Goal: Task Accomplishment & Management: Use online tool/utility

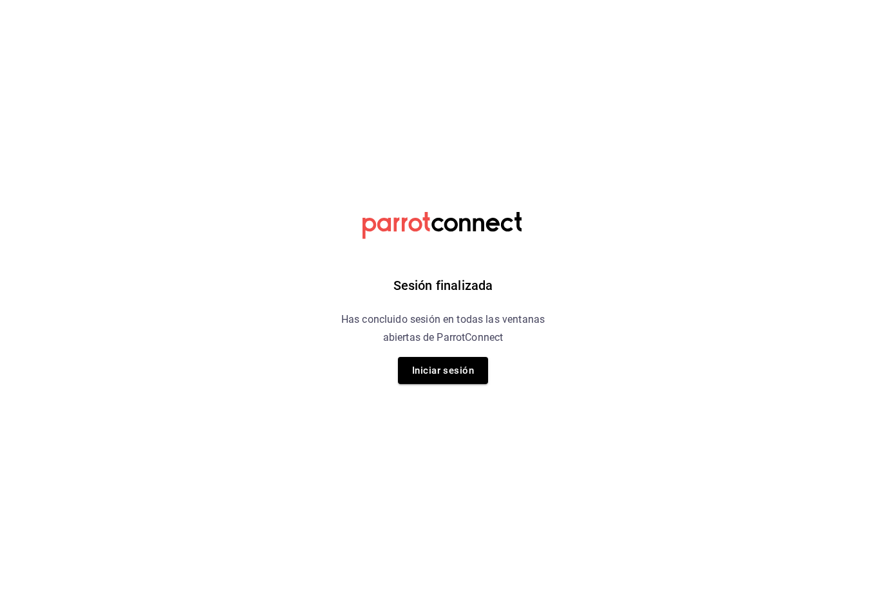
click at [458, 368] on button "Iniciar sesión" at bounding box center [443, 370] width 90 height 27
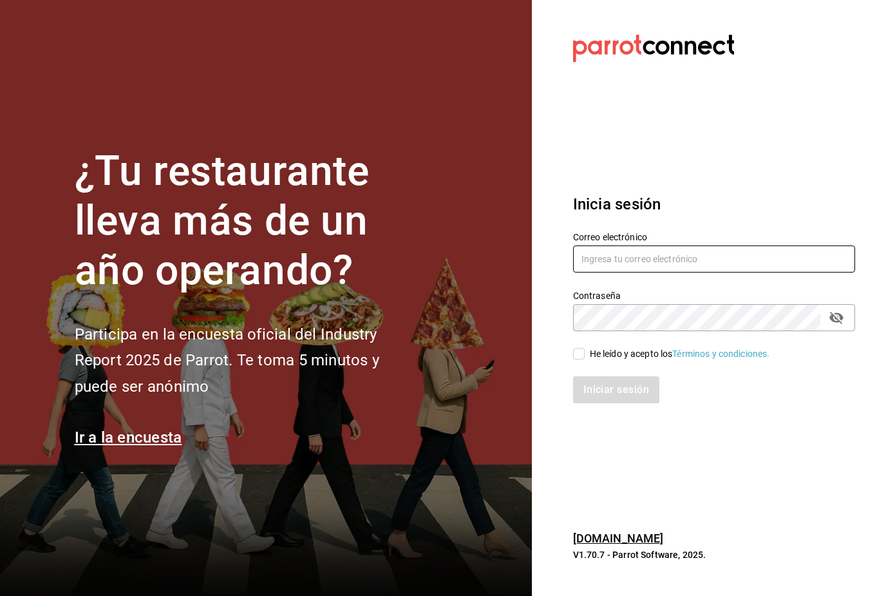
click at [692, 268] on input "text" at bounding box center [714, 258] width 282 height 27
type input "[EMAIL_ADDRESS][PERSON_NAME][PERSON_NAME][DOMAIN_NAME]"
click at [592, 361] on div "He leído y acepto los Términos y condiciones." at bounding box center [680, 354] width 180 height 14
click at [585, 359] on input "He leído y acepto los Términos y condiciones." at bounding box center [579, 354] width 12 height 12
checkbox input "true"
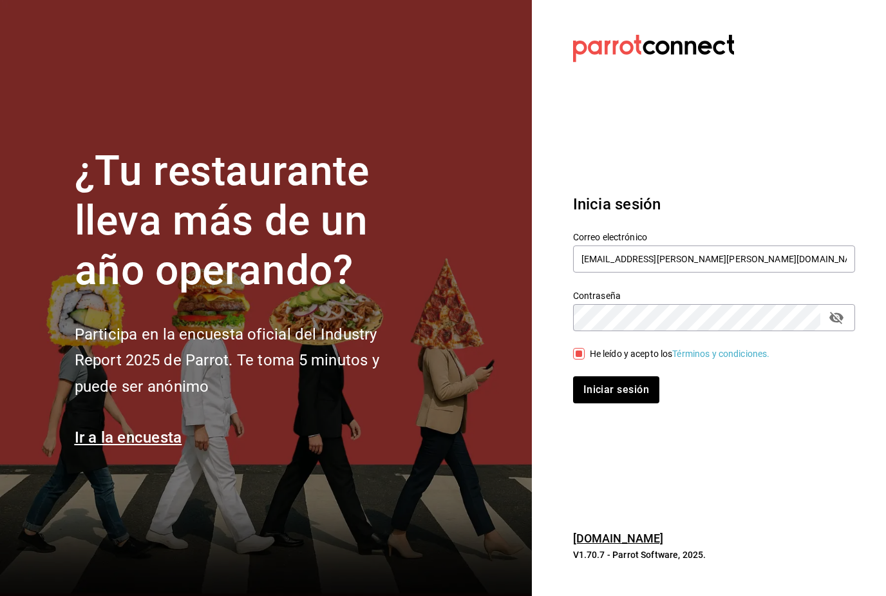
click at [639, 403] on button "Iniciar sesión" at bounding box center [616, 389] width 86 height 27
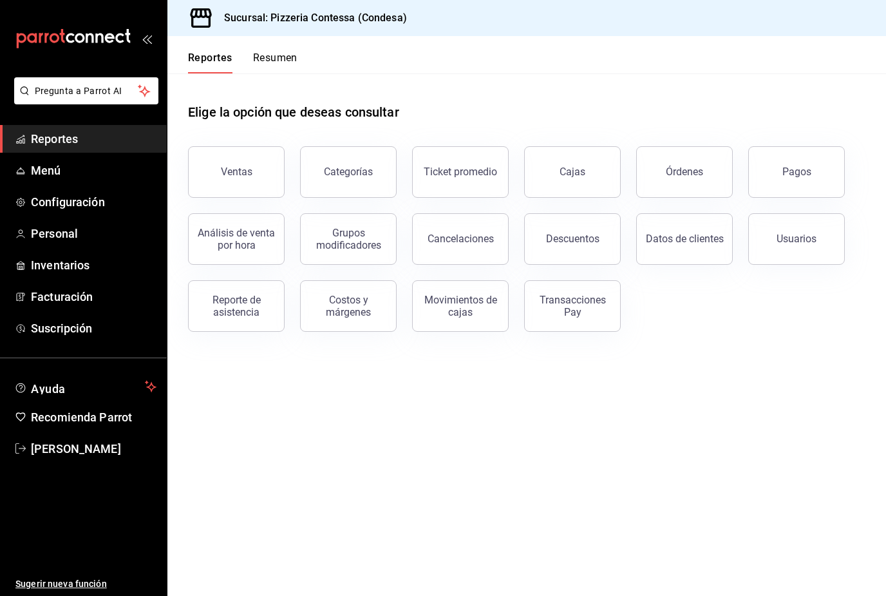
click at [220, 170] on button "Ventas" at bounding box center [236, 172] width 97 height 52
